Goal: Task Accomplishment & Management: Use online tool/utility

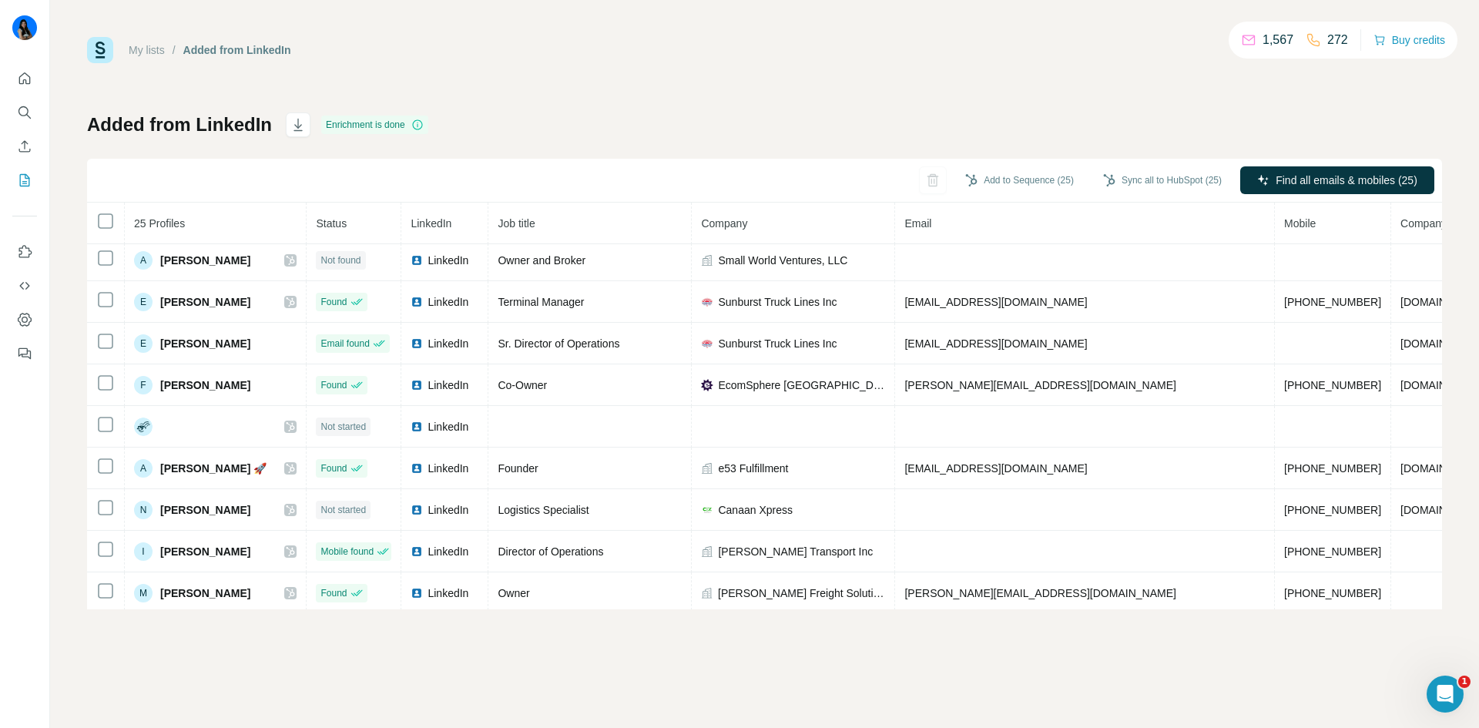
scroll to position [475, 0]
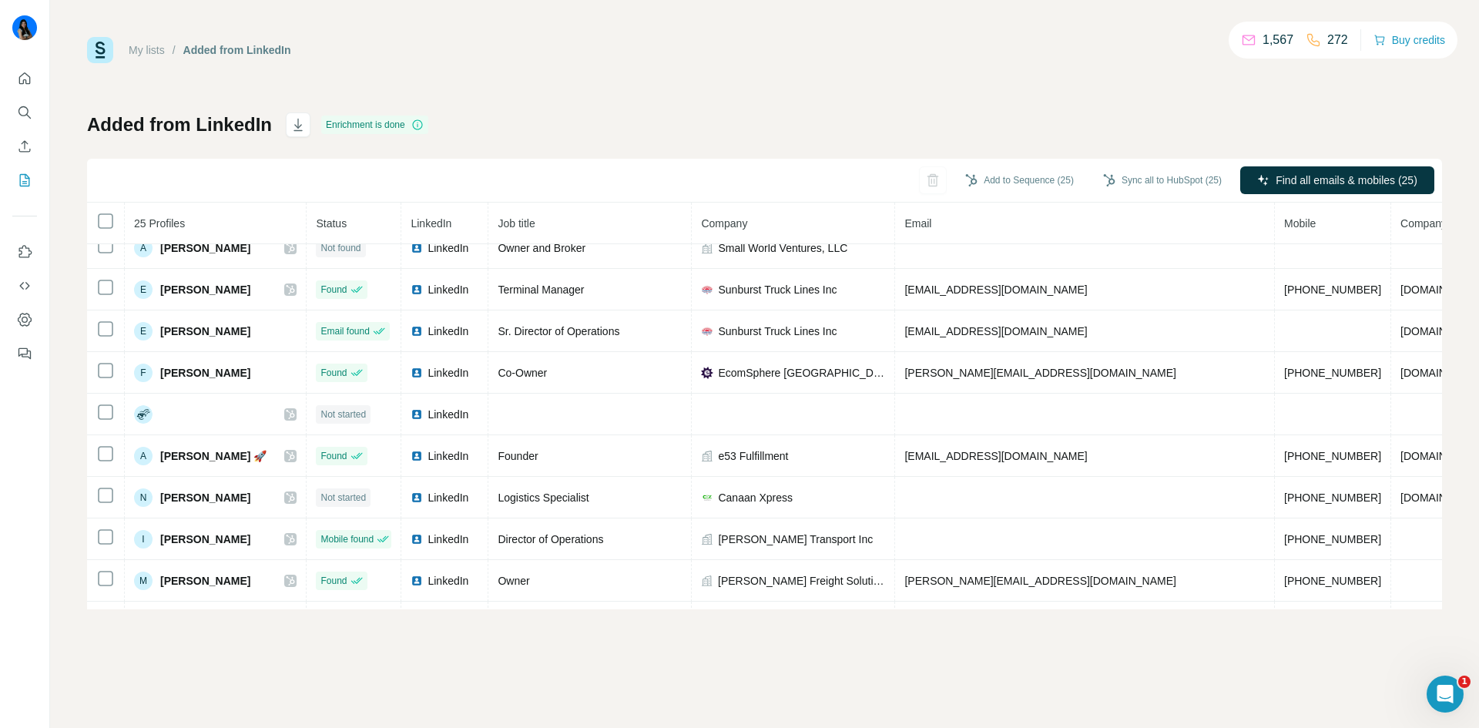
click at [139, 50] on link "My lists" at bounding box center [147, 50] width 36 height 12
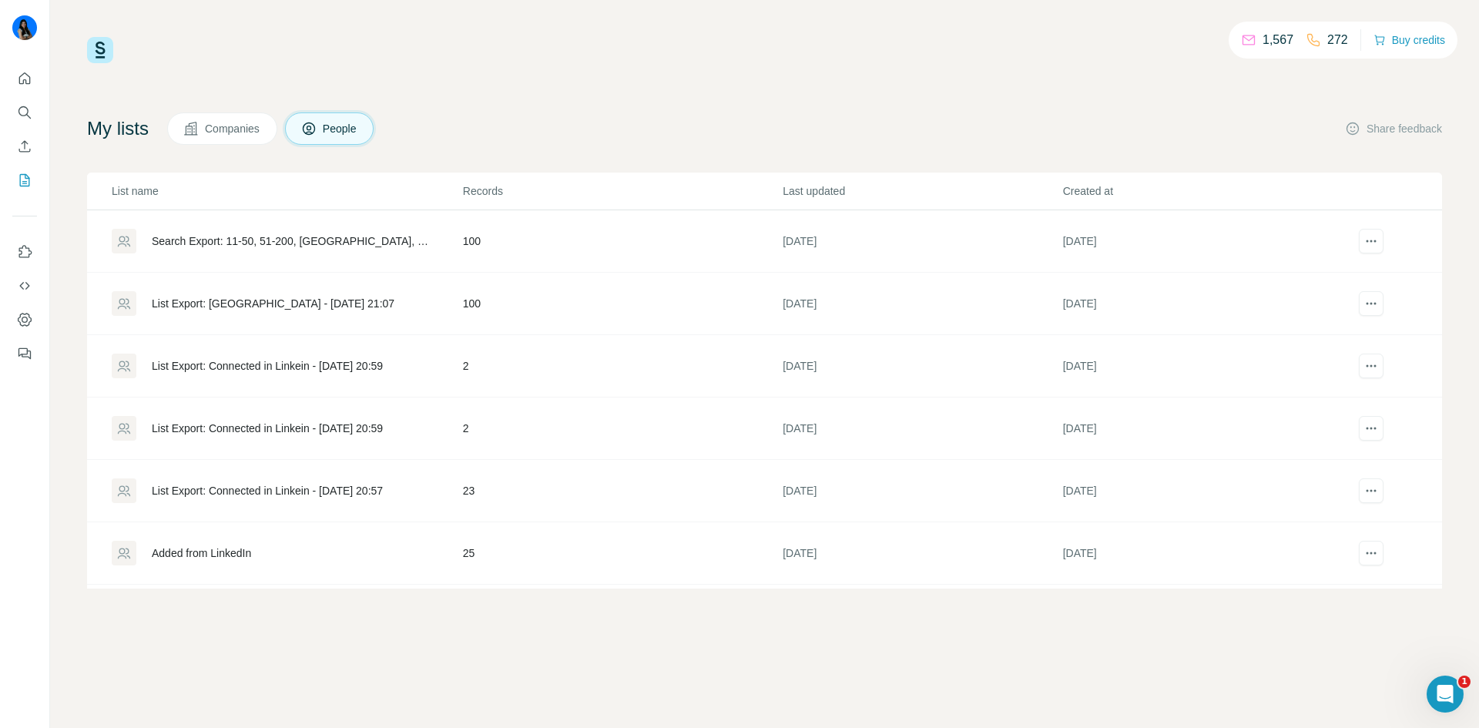
click at [336, 309] on div "List Export: Miami - 07/10/2025 21:07" at bounding box center [273, 303] width 243 height 15
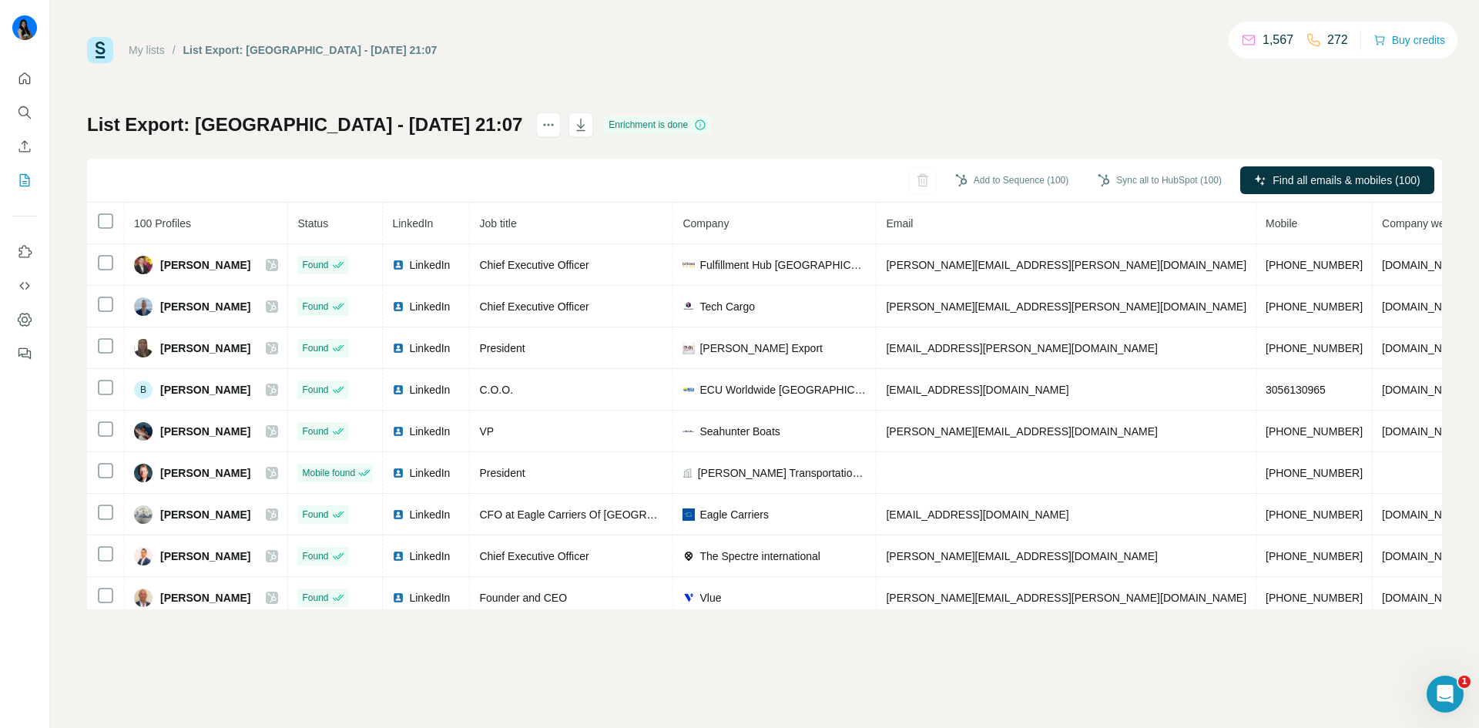
click at [846, 92] on div "My lists / List Export: Miami - 07/10/2025 21:07 1,567 272 Buy credits List Exp…" at bounding box center [764, 323] width 1355 height 572
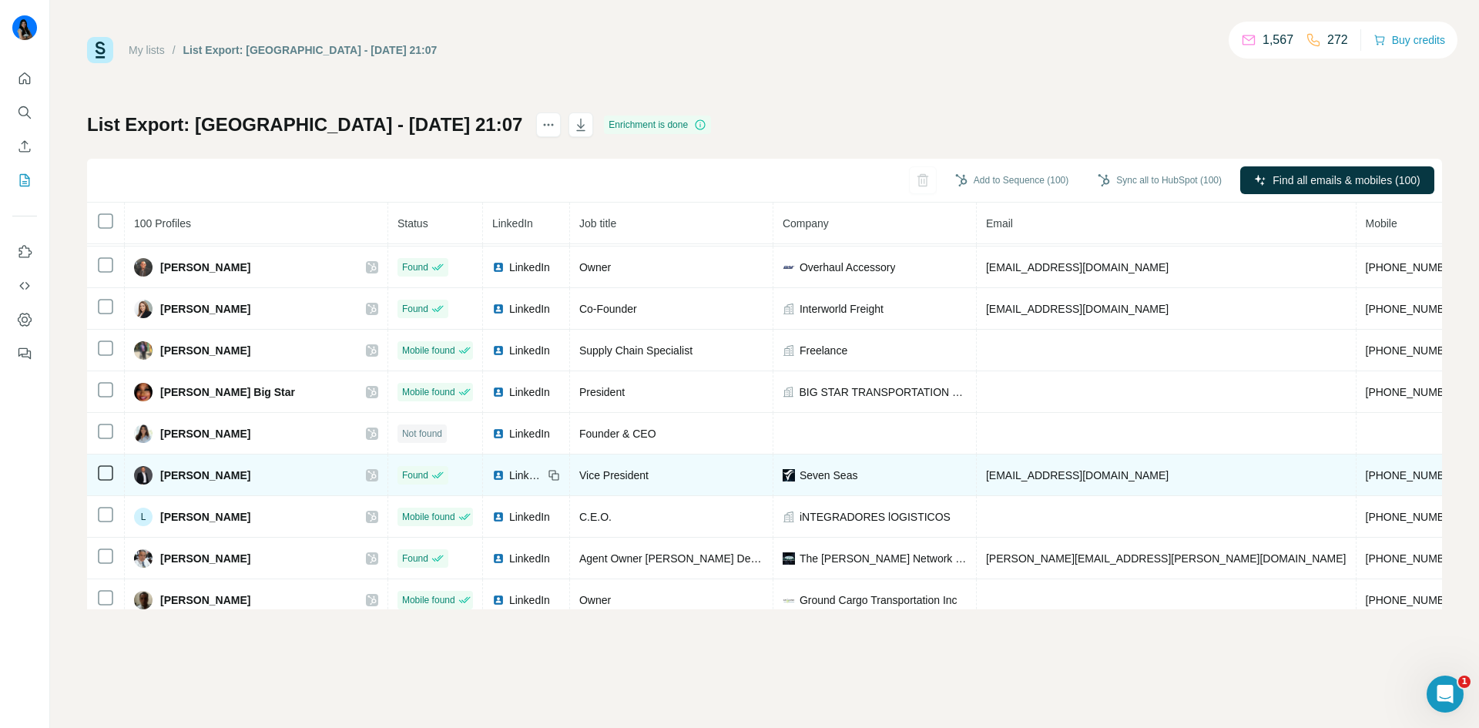
scroll to position [1414, 0]
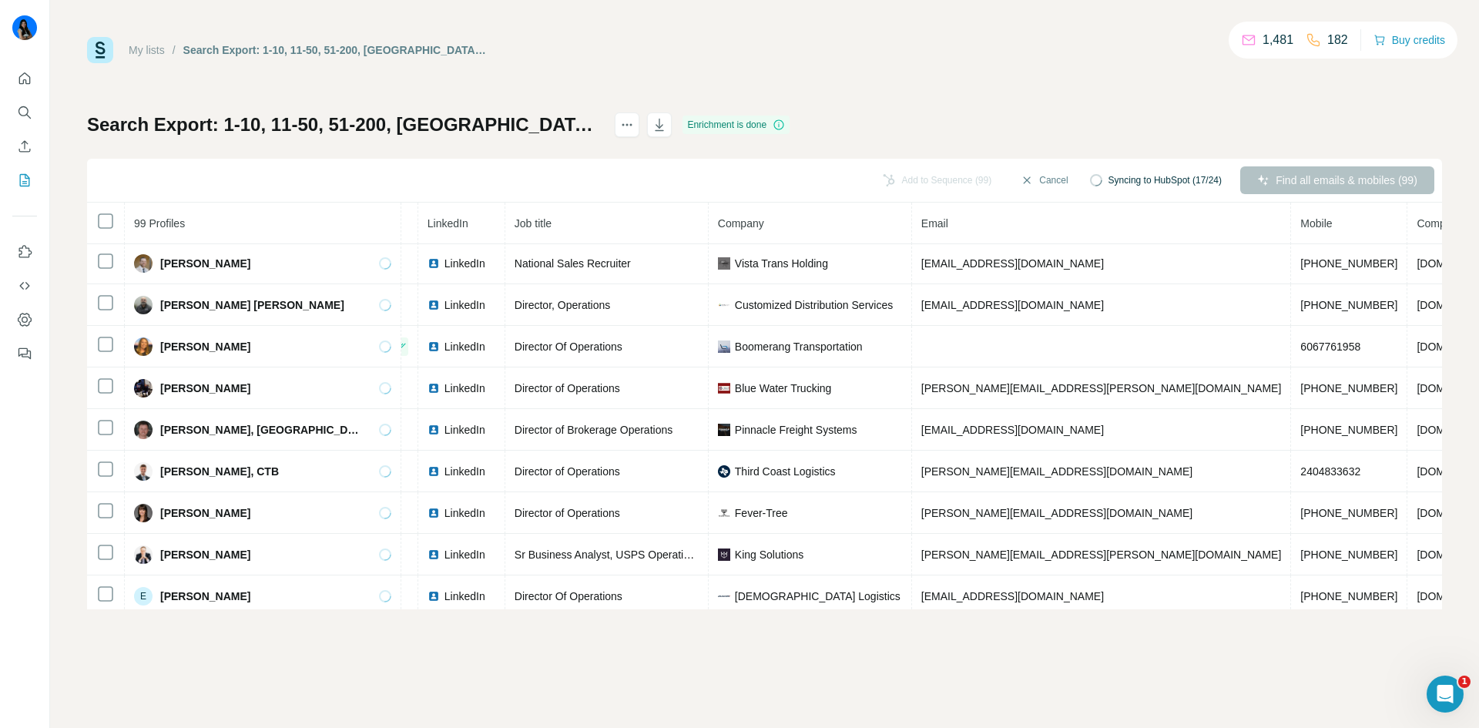
scroll to position [0, 78]
click at [1030, 174] on button "Add to Sequence (99)" at bounding box center [1019, 180] width 130 height 23
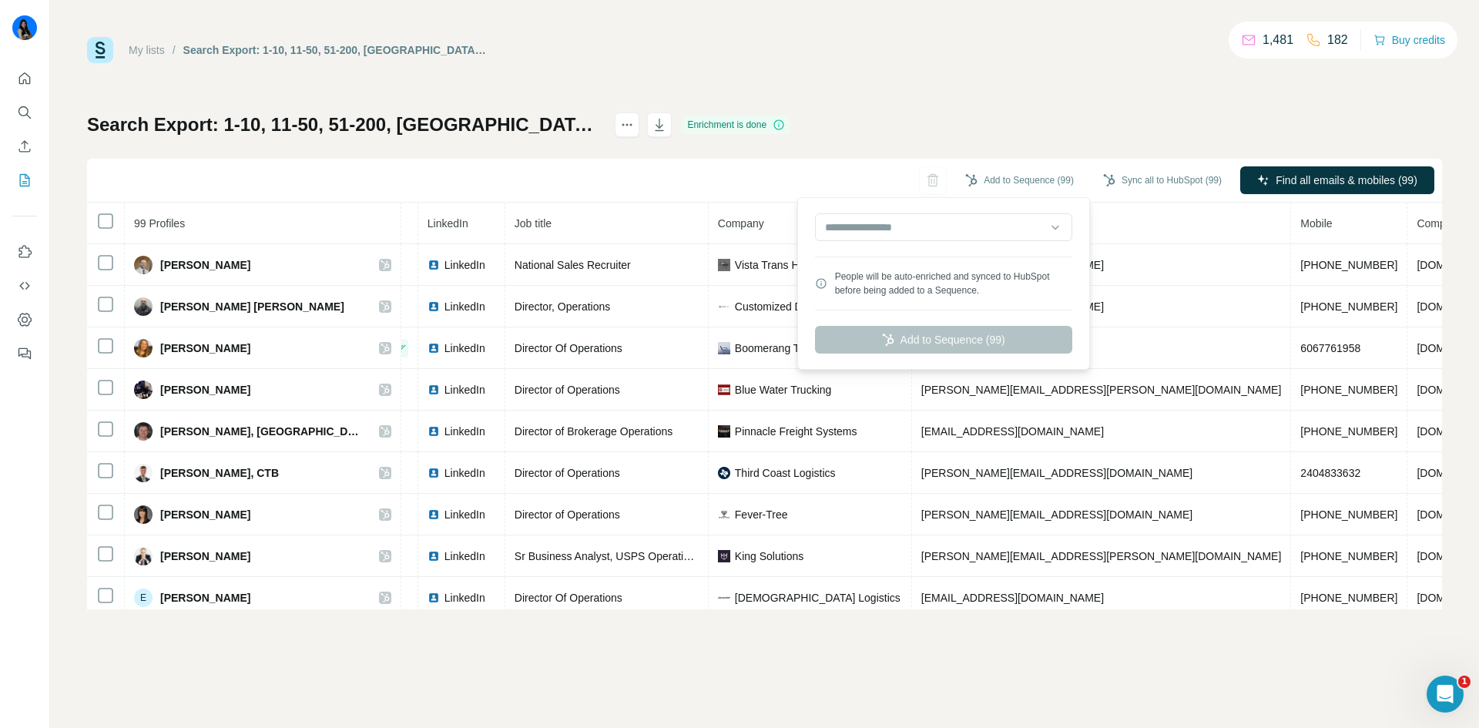
click at [994, 243] on div at bounding box center [943, 228] width 257 height 31
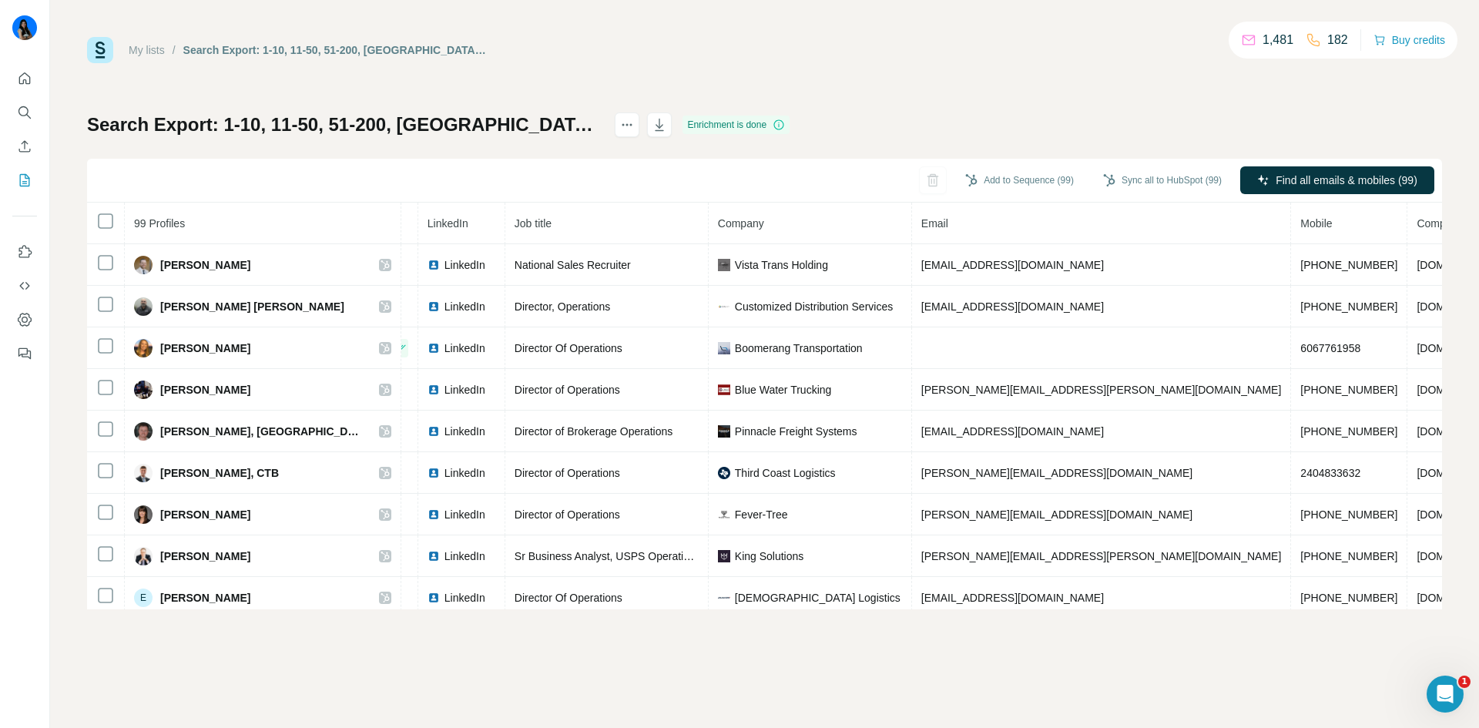
click at [996, 115] on div "Search Export: 1-10, 11-50, 51-200, United States, Operations, Chief Financial …" at bounding box center [764, 360] width 1355 height 497
click at [998, 177] on button "Add to Sequence (99)" at bounding box center [1019, 180] width 130 height 23
click at [993, 116] on div "Search Export: 1-10, 11-50, 51-200, United States, Operations, Chief Financial …" at bounding box center [764, 360] width 1355 height 497
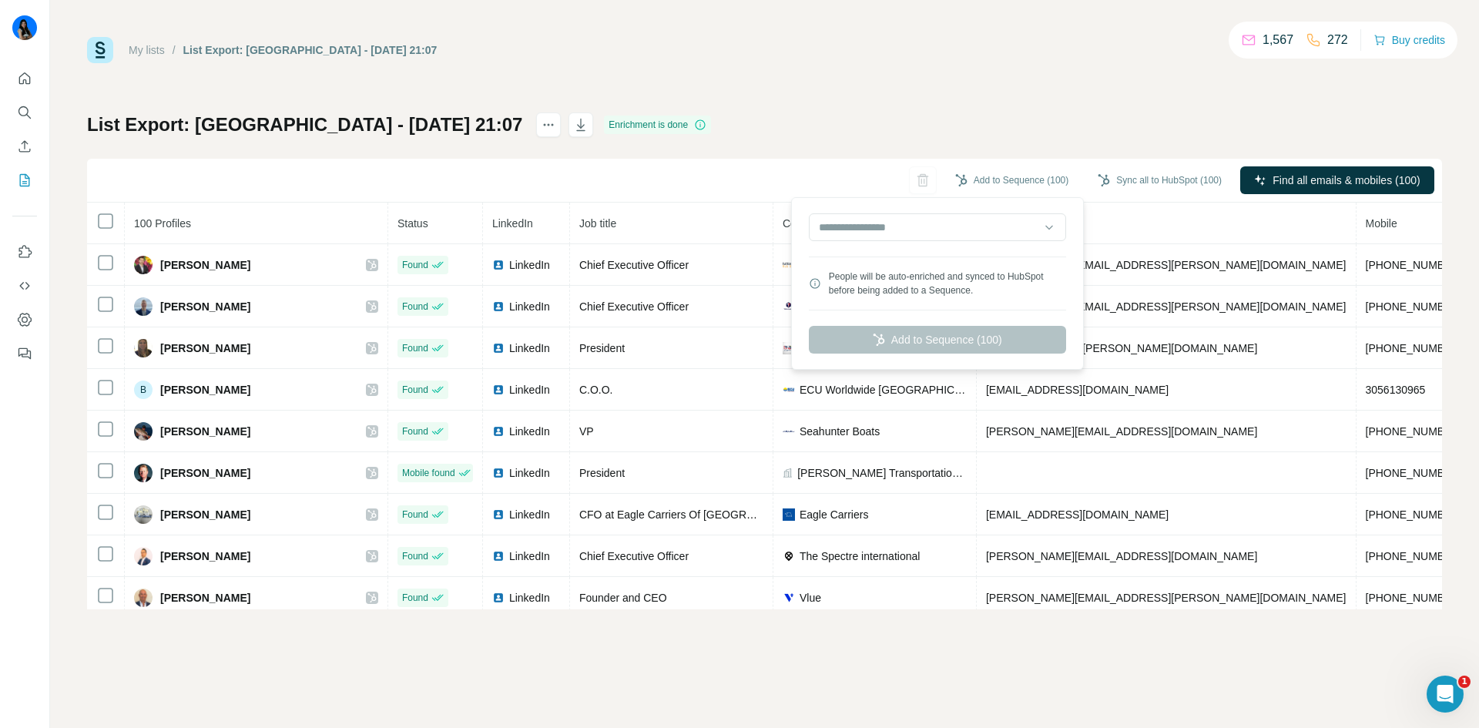
scroll to position [1414, 0]
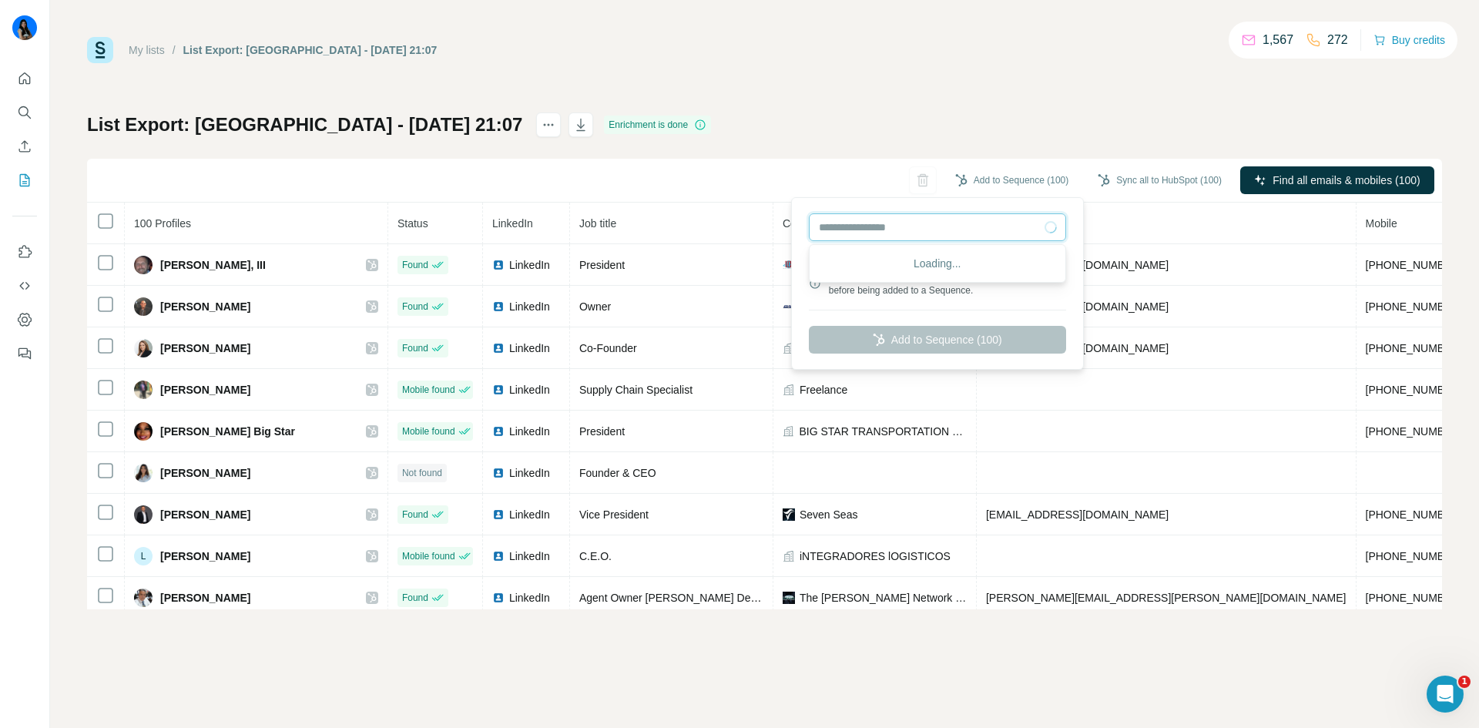
click at [1038, 233] on input "text" at bounding box center [937, 227] width 257 height 28
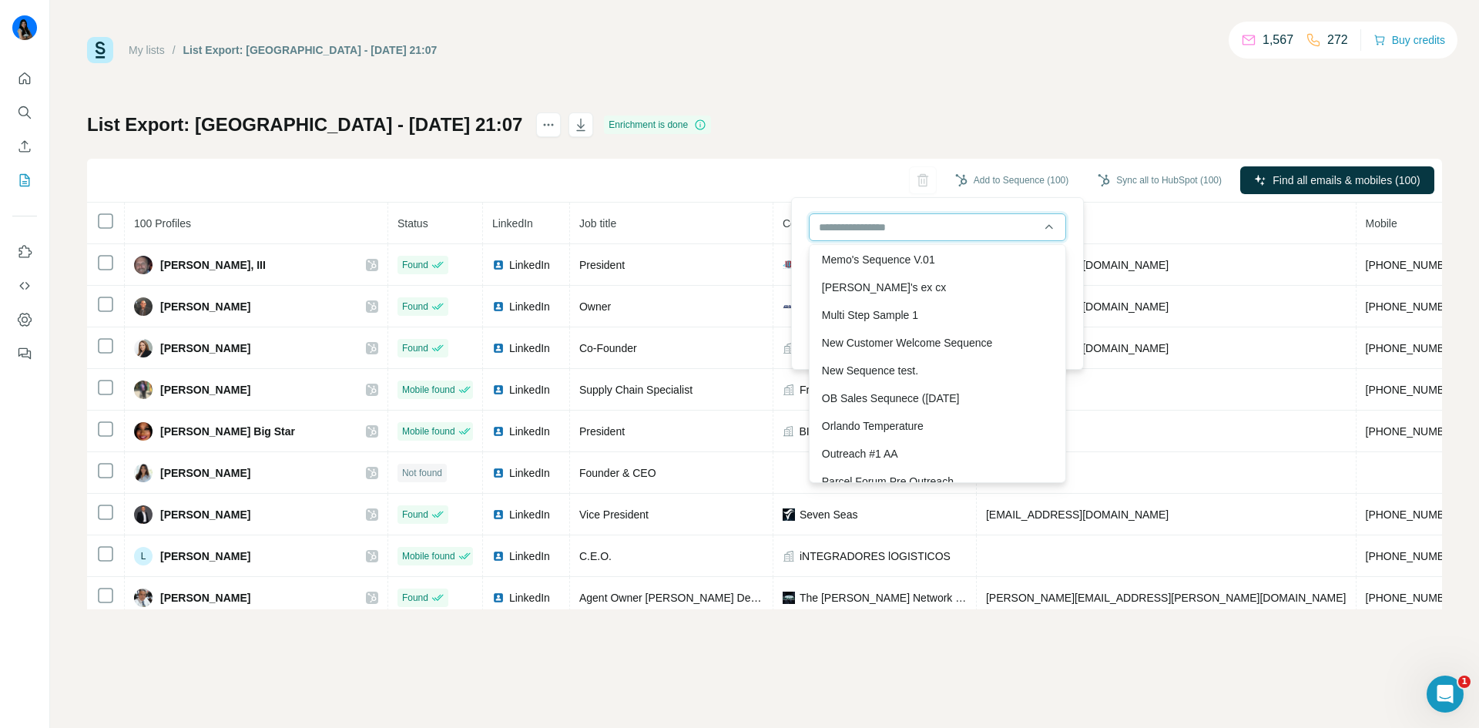
scroll to position [924, 0]
click at [896, 436] on div "Outreach #1 AA" at bounding box center [938, 450] width 250 height 28
type input "**********"
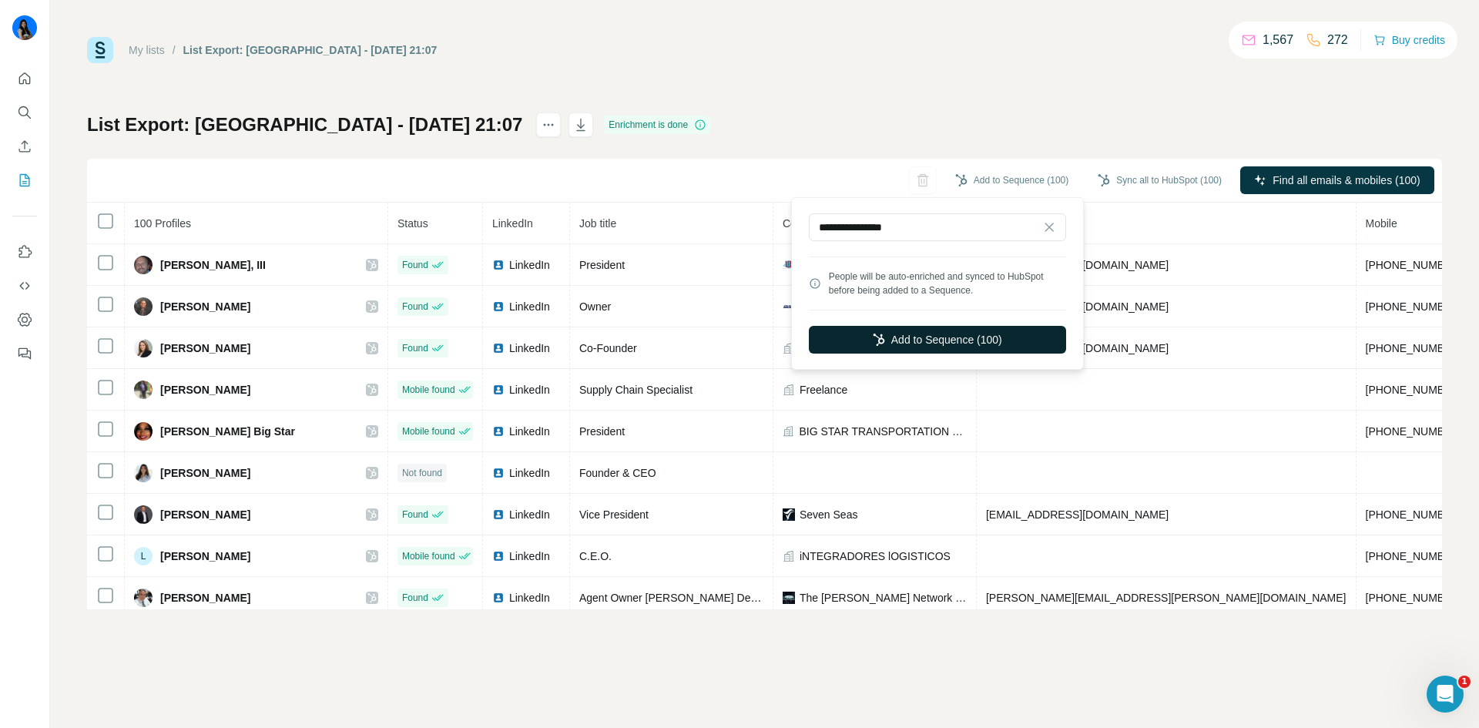
click at [981, 337] on button "Add to Sequence (100)" at bounding box center [937, 340] width 257 height 28
